Goal: Information Seeking & Learning: Learn about a topic

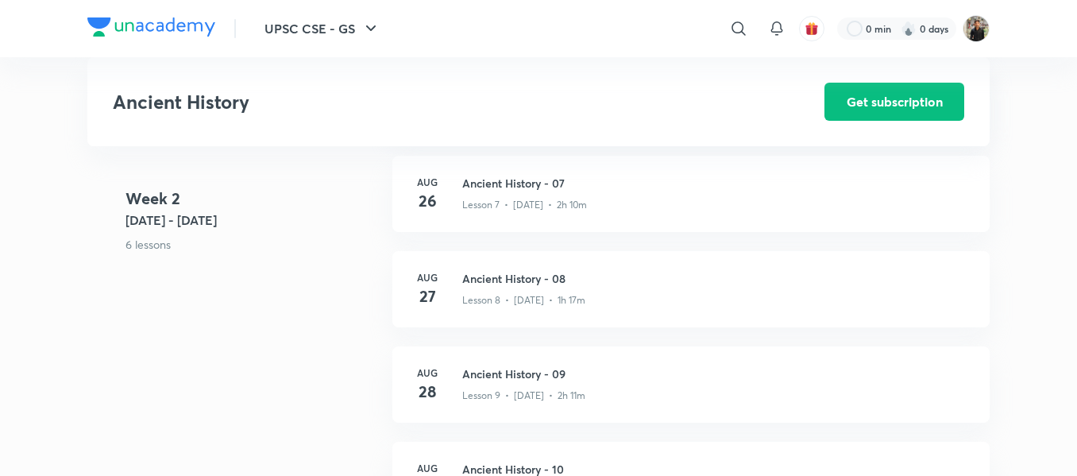
scroll to position [1023, 0]
click at [554, 201] on p "Lesson 7 • Aug 26 • 2h 10m" at bounding box center [524, 208] width 125 height 14
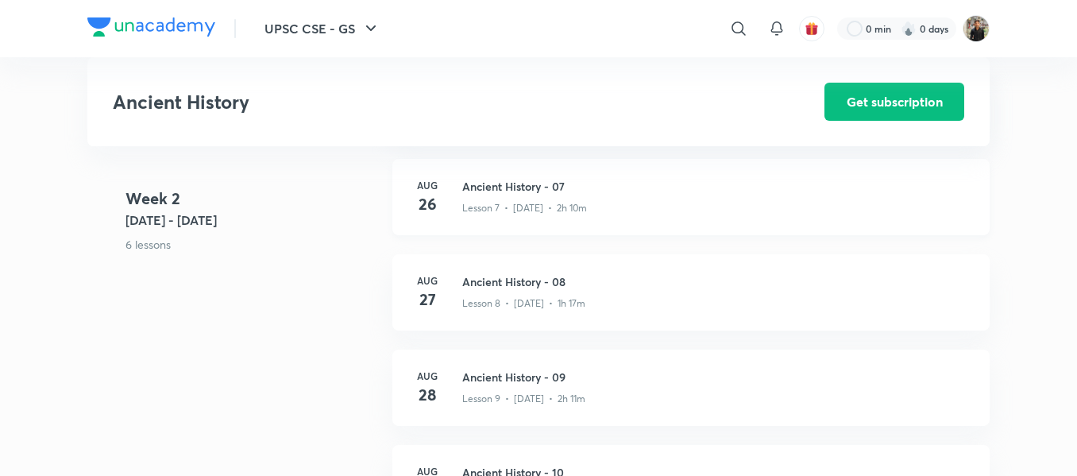
click at [554, 201] on p "Lesson 7 • Aug 26 • 2h 10m" at bounding box center [524, 208] width 125 height 14
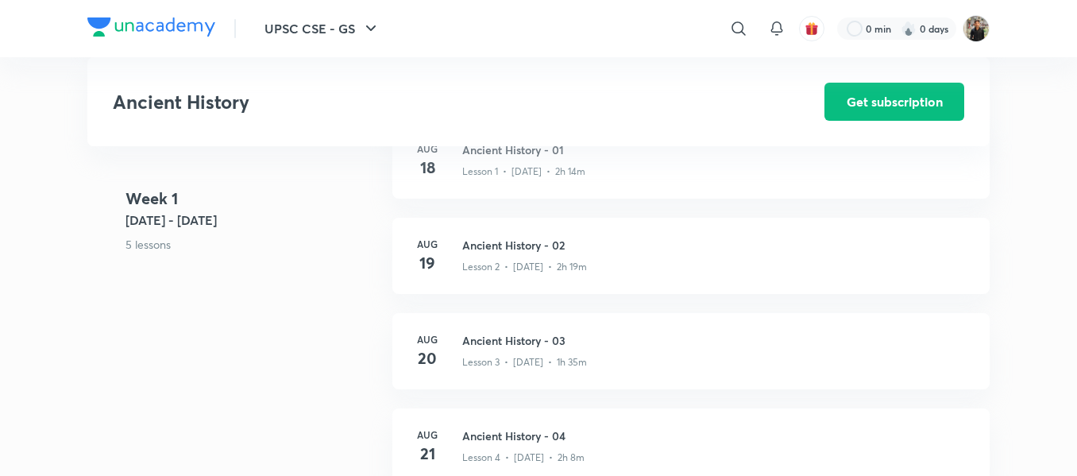
scroll to position [363, 0]
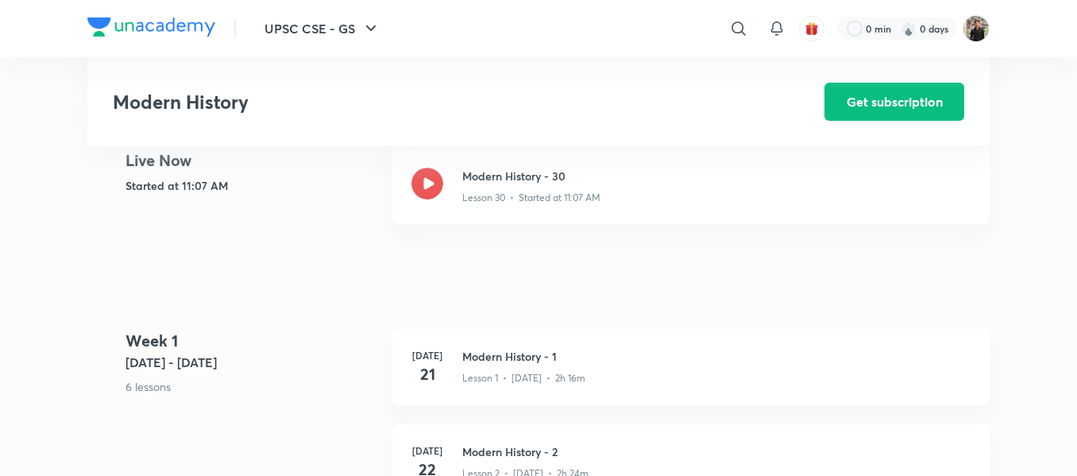
click at [658, 60] on div "Modern History Get subscription" at bounding box center [538, 101] width 902 height 89
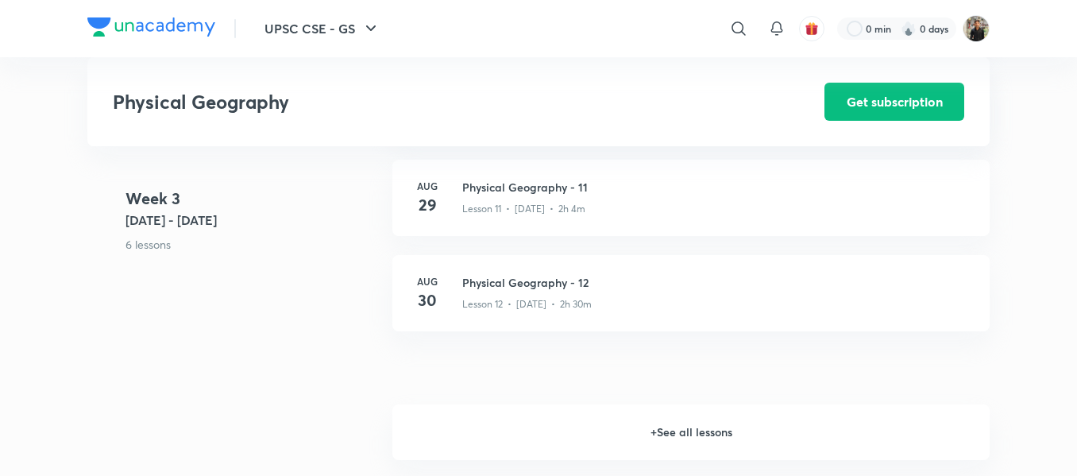
scroll to position [1680, 0]
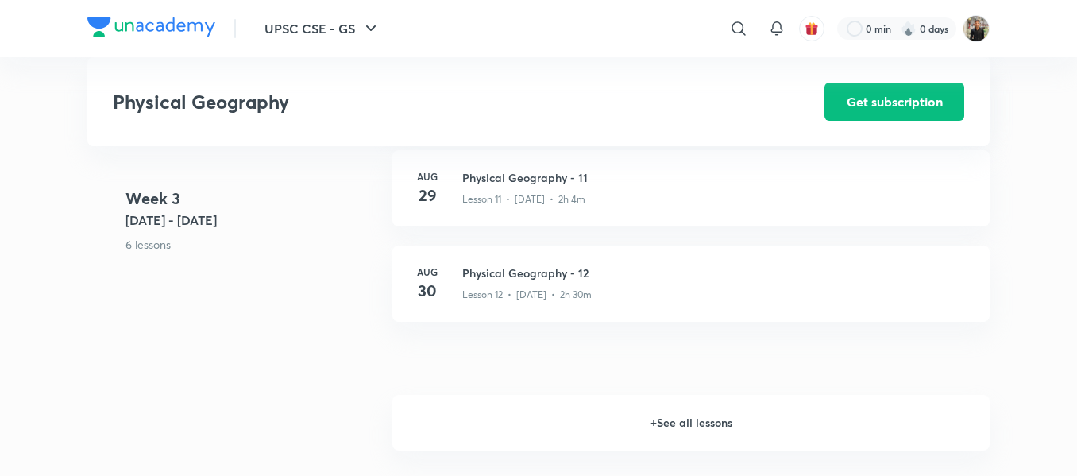
click at [668, 415] on h6 "+ See all lessons" at bounding box center [690, 423] width 597 height 56
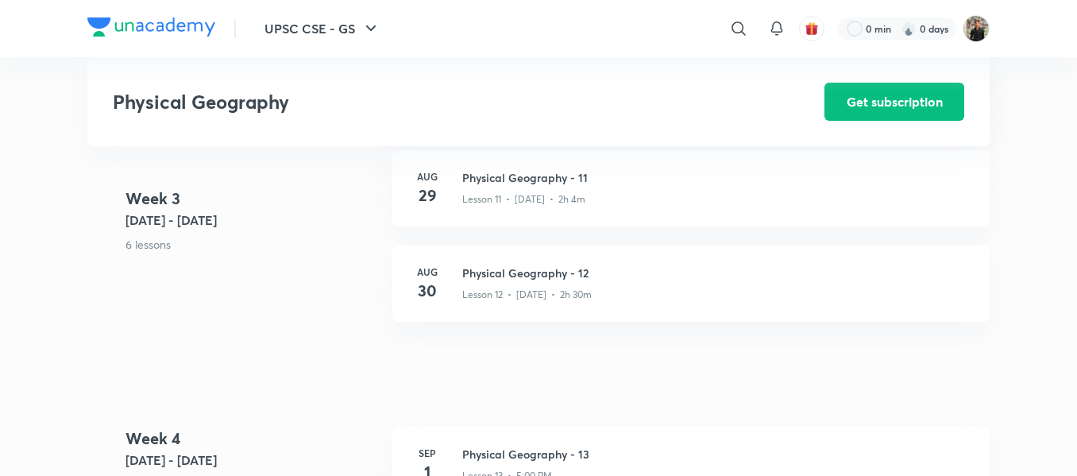
scroll to position [1659, 0]
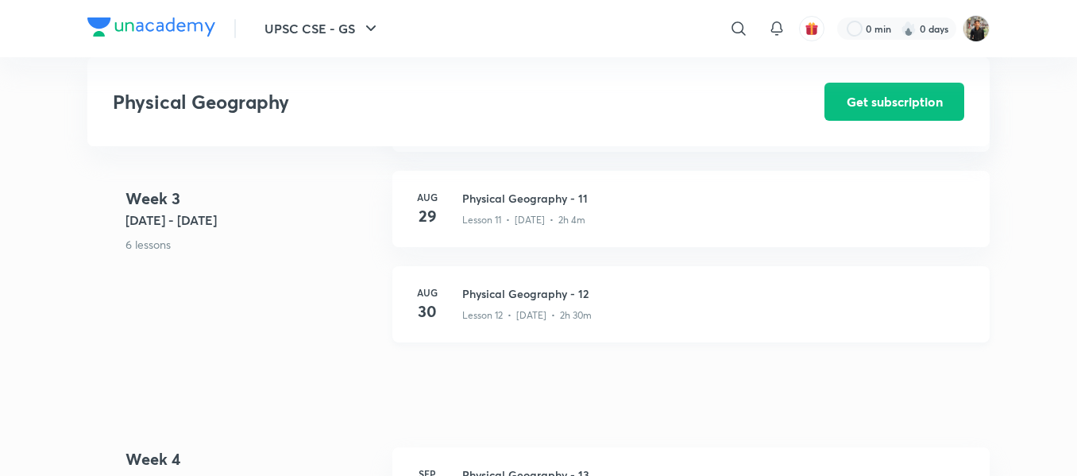
click at [548, 298] on h3 "Physical Geography - 12" at bounding box center [716, 293] width 508 height 17
